Goal: Task Accomplishment & Management: Use online tool/utility

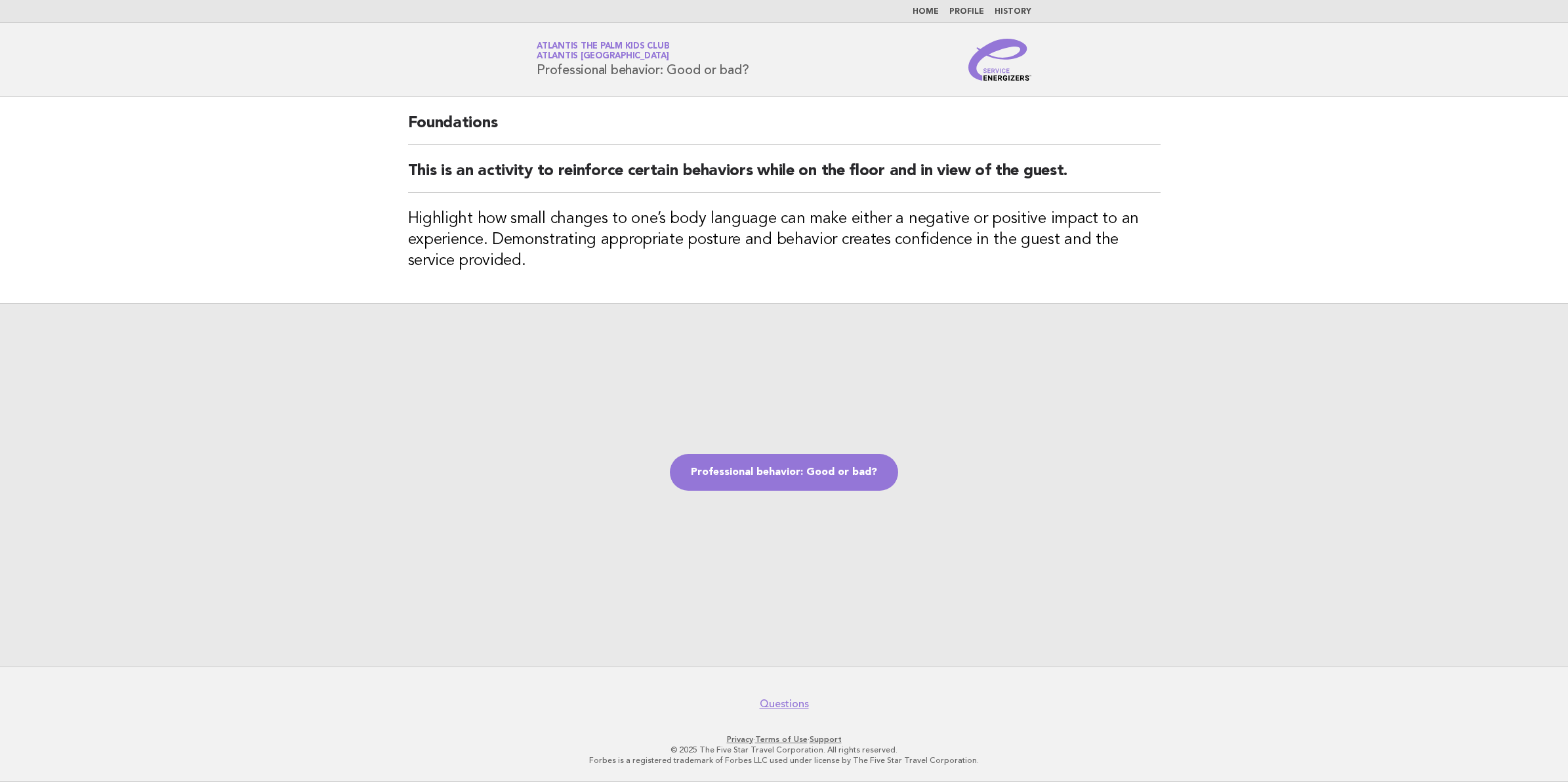
click at [822, 502] on div "Professional behavior: Good or bad?" at bounding box center [784, 485] width 1568 height 364
click at [822, 473] on link "Professional behavior: Good or bad?" at bounding box center [784, 473] width 228 height 37
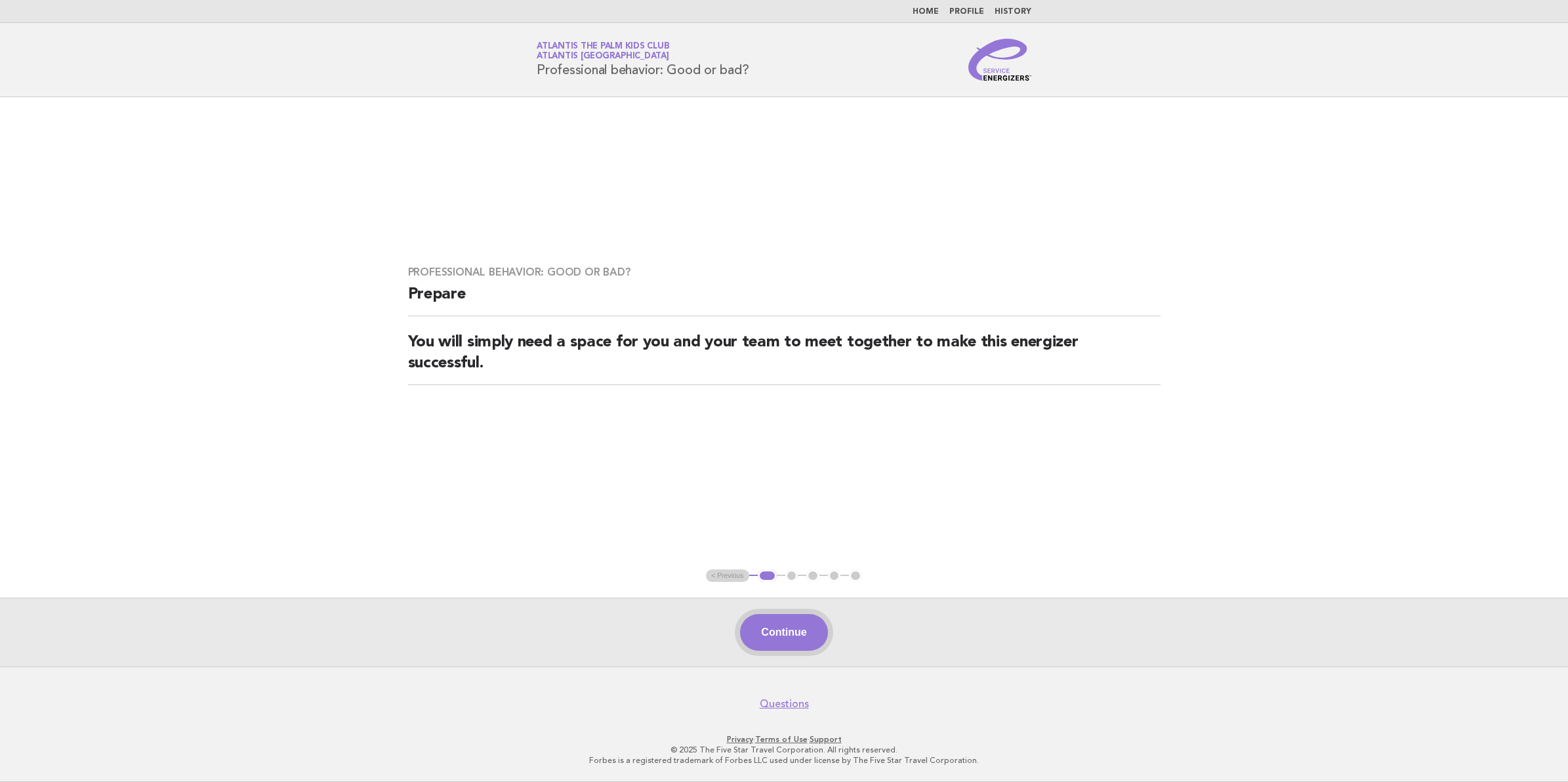
click at [778, 651] on button "Continue" at bounding box center [784, 633] width 88 height 37
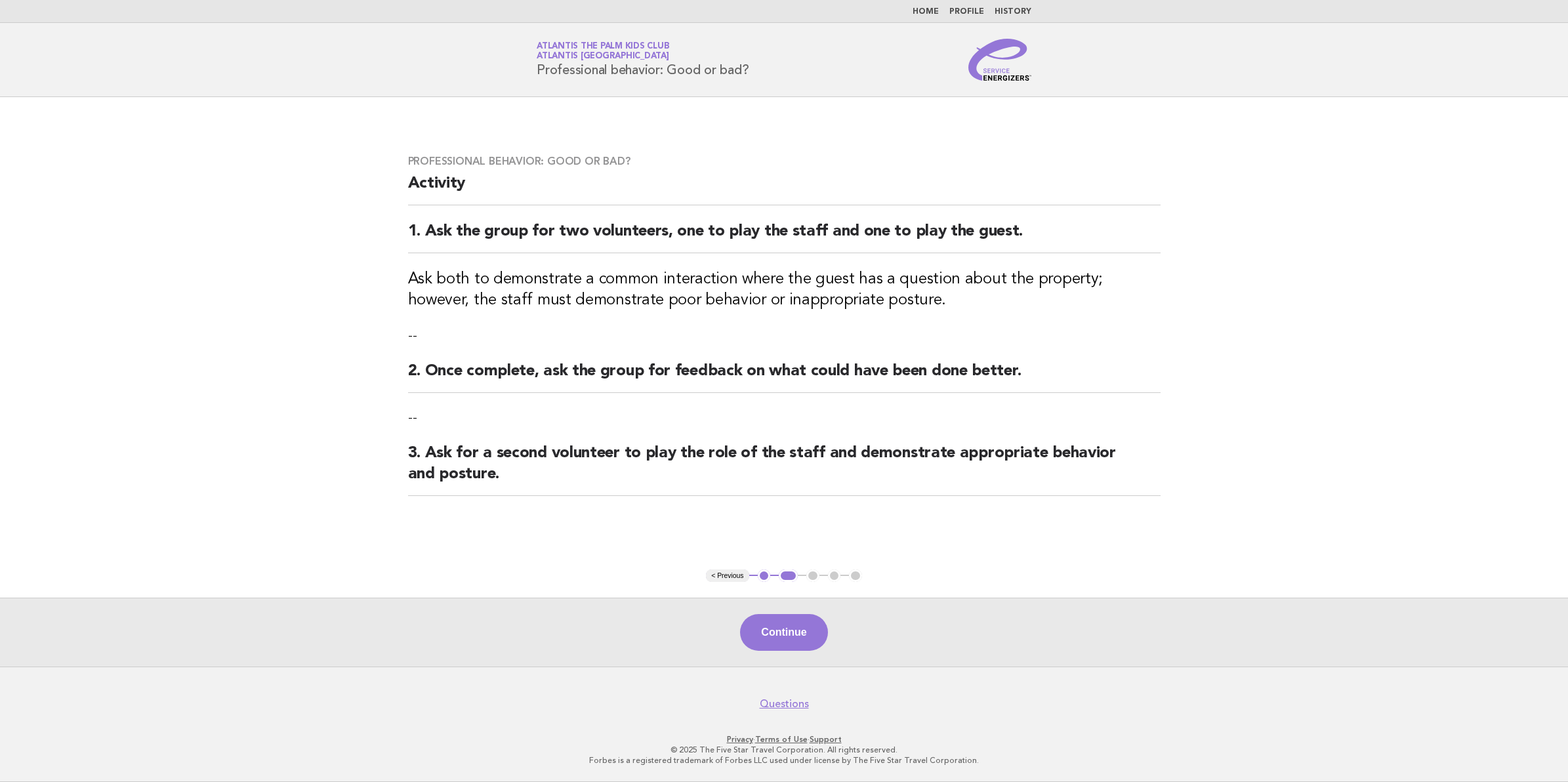
click at [766, 600] on div "Continue" at bounding box center [784, 632] width 1568 height 69
click at [766, 643] on button "Continue" at bounding box center [784, 633] width 88 height 37
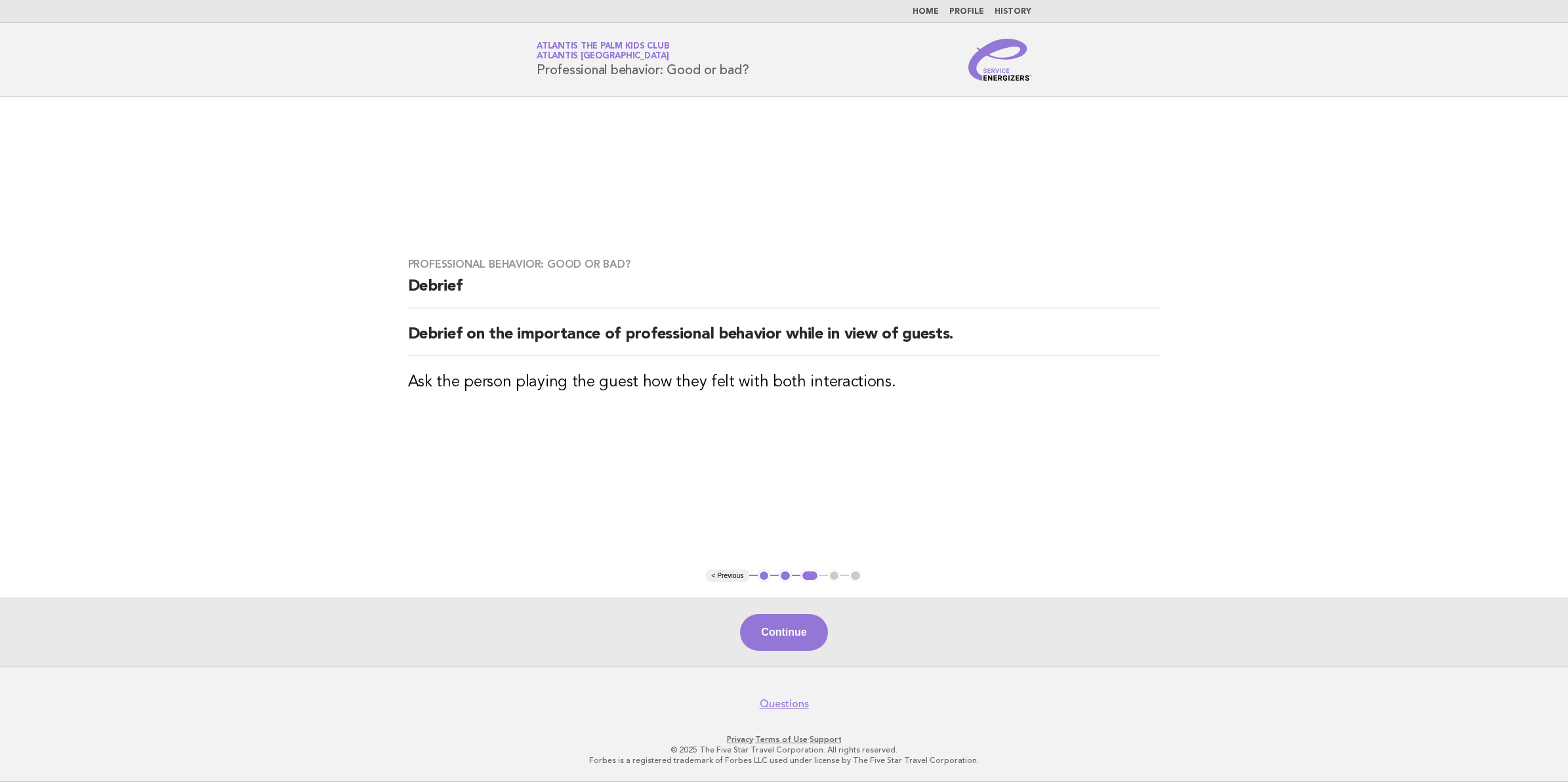
click at [827, 612] on div "Continue" at bounding box center [784, 632] width 1568 height 69
click at [805, 624] on button "Continue" at bounding box center [784, 633] width 88 height 37
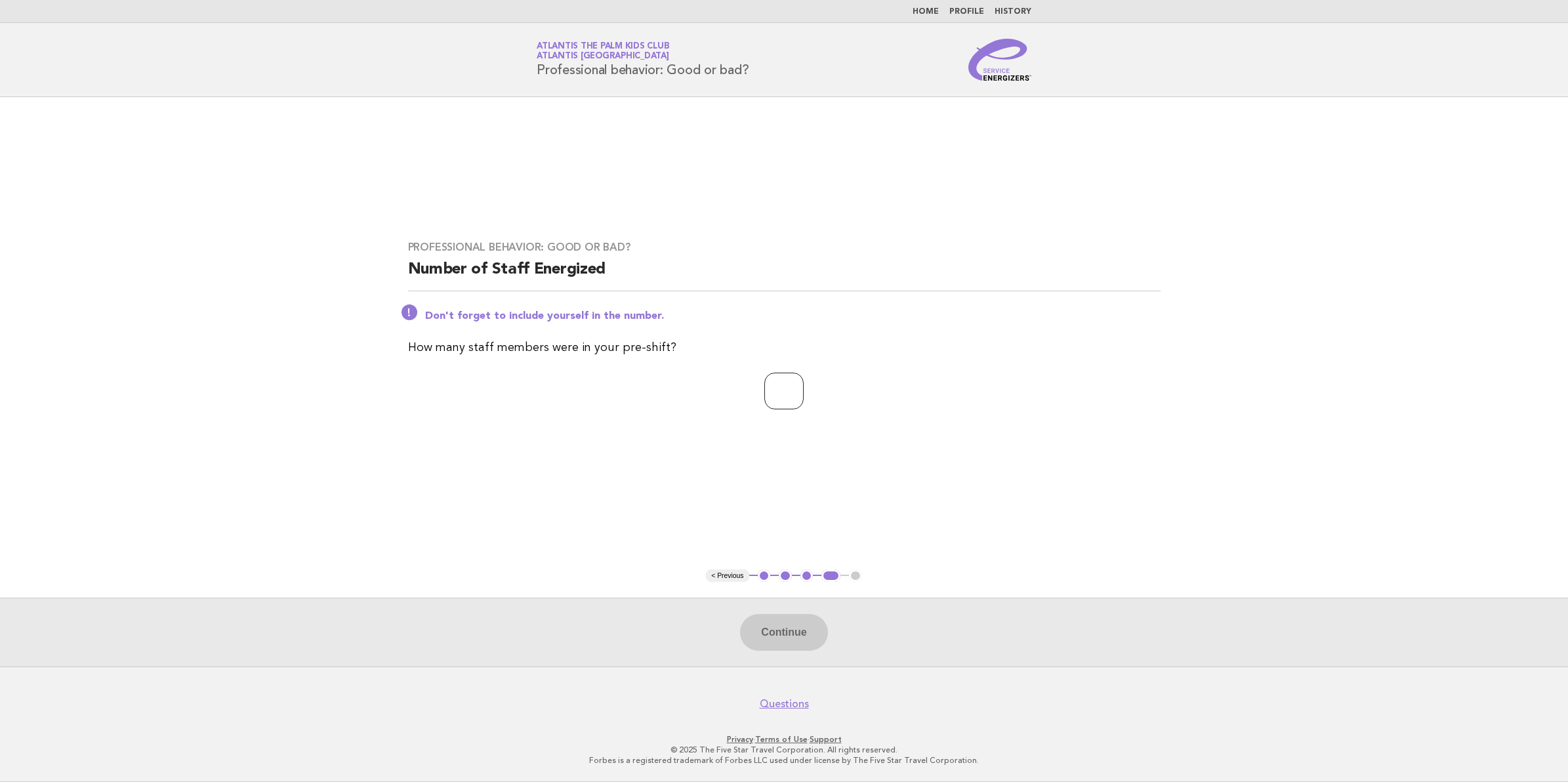
click at [803, 376] on input "number" at bounding box center [784, 391] width 39 height 37
type input "**"
click at [743, 635] on button "Continue" at bounding box center [784, 633] width 88 height 37
